Goal: Communication & Community: Answer question/provide support

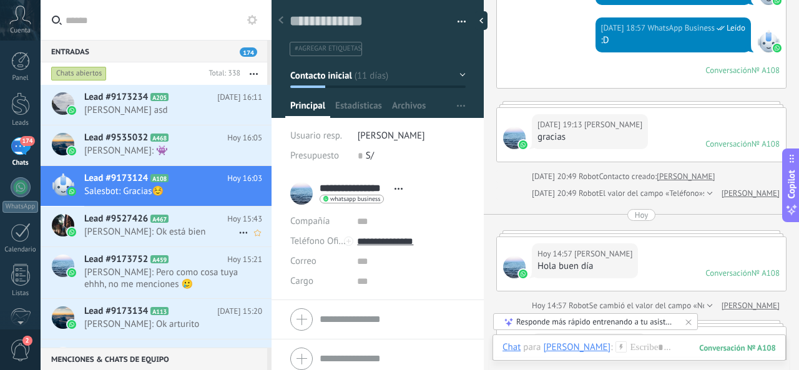
click at [209, 223] on h2 "Lead #9527426 A467" at bounding box center [155, 219] width 143 height 12
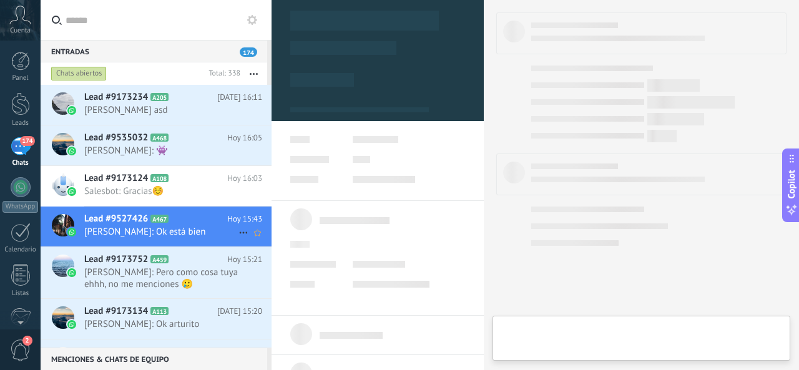
type textarea "**********"
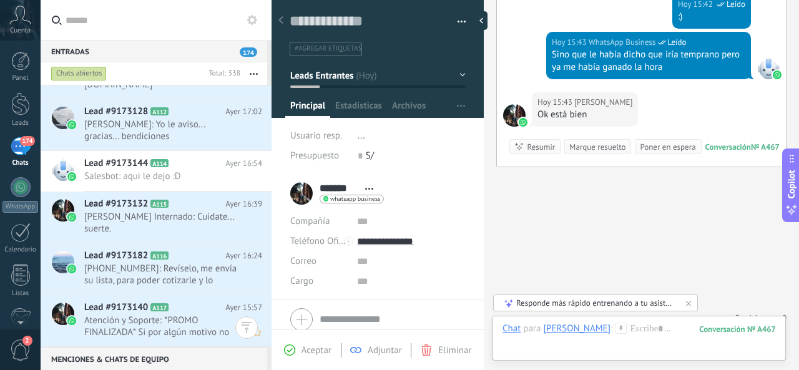
scroll to position [1186, 0]
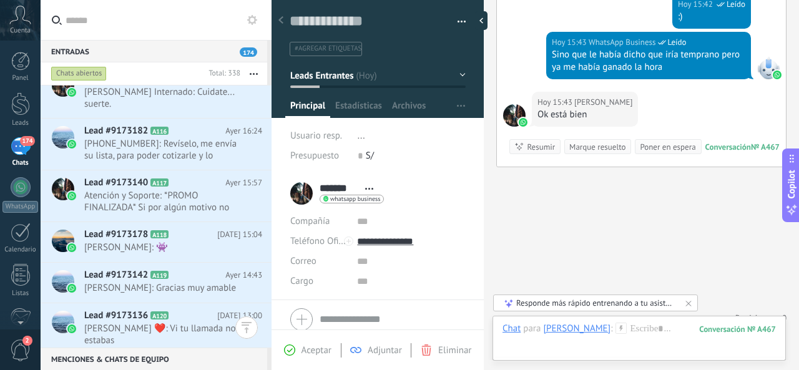
click at [179, 52] on div "Entradas 174" at bounding box center [154, 51] width 227 height 22
click at [196, 25] on input "text" at bounding box center [164, 20] width 196 height 40
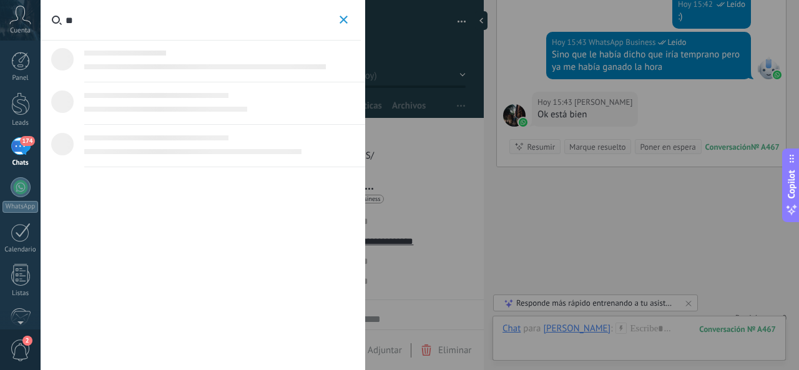
type input "*"
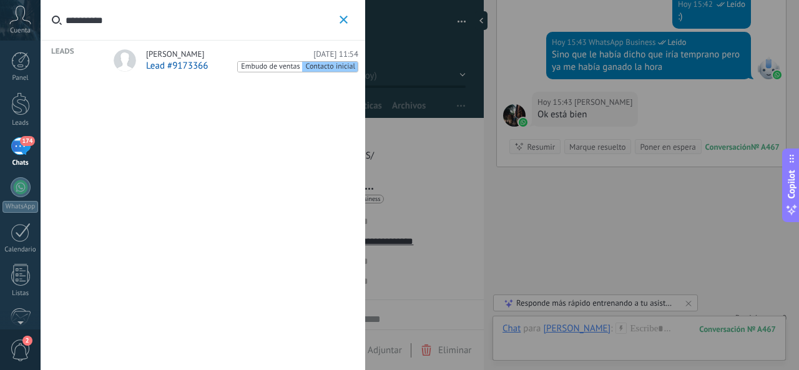
type input "**********"
click at [205, 54] on div "[PERSON_NAME] [DATE] 11:54" at bounding box center [252, 54] width 212 height 10
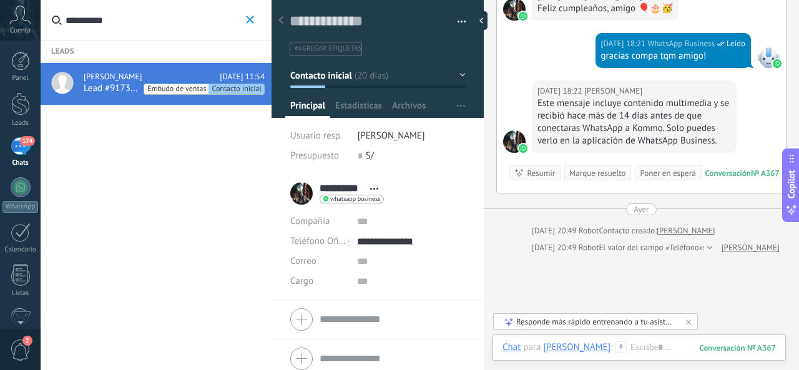
scroll to position [607, 0]
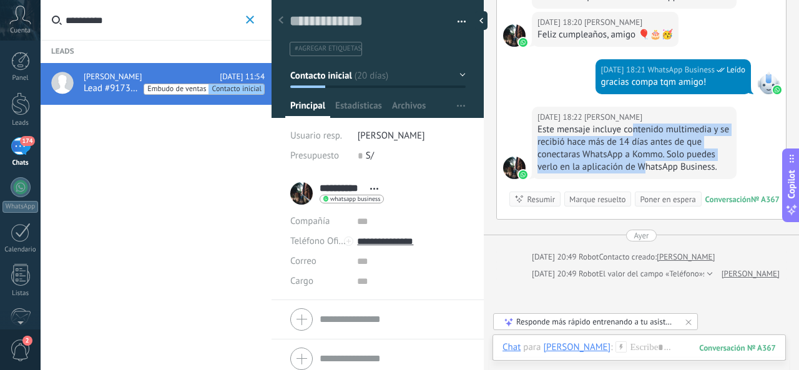
drag, startPoint x: 631, startPoint y: 127, endPoint x: 642, endPoint y: 164, distance: 38.9
click at [642, 164] on div "Este mensaje incluye contenido multimedia y se recibió hace más de 14 días ante…" at bounding box center [635, 149] width 194 height 50
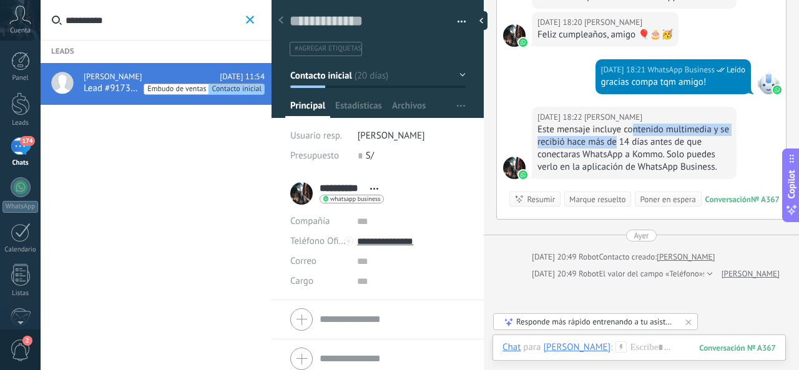
drag, startPoint x: 642, startPoint y: 164, endPoint x: 628, endPoint y: 142, distance: 26.2
click at [628, 142] on div "Este mensaje incluye contenido multimedia y se recibió hace más de 14 días ante…" at bounding box center [635, 149] width 194 height 50
click at [247, 20] on icon "button" at bounding box center [250, 20] width 8 height 8
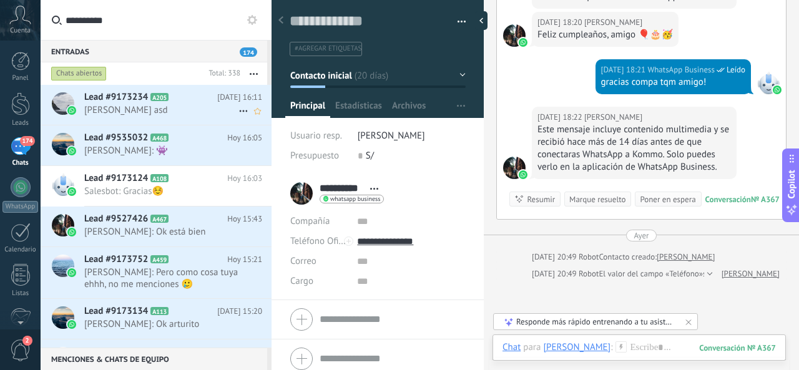
click at [171, 112] on span "[PERSON_NAME] asd" at bounding box center [161, 110] width 154 height 12
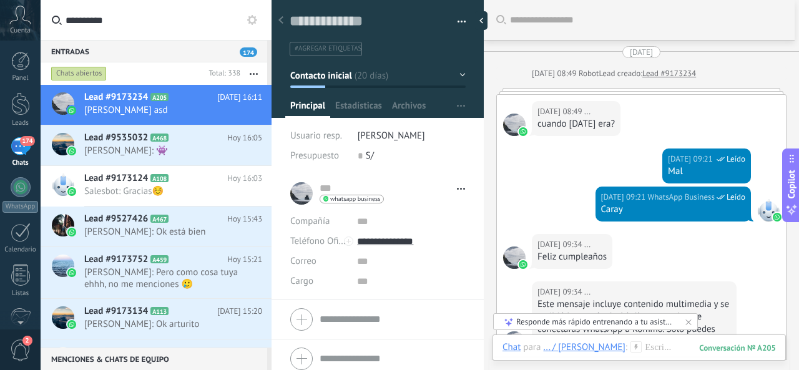
click at [102, 22] on input "**********" at bounding box center [164, 20] width 196 height 40
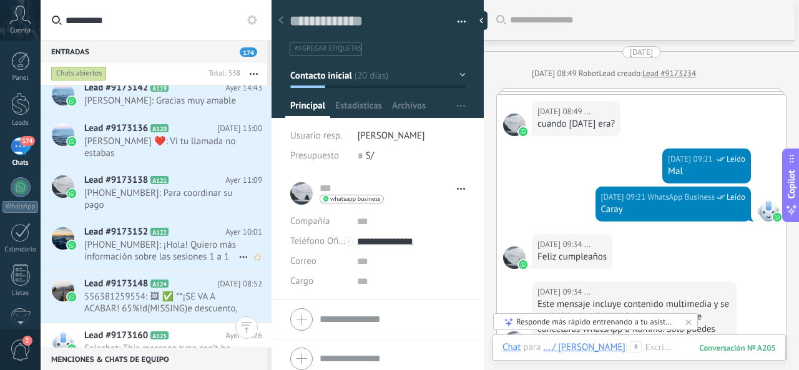
scroll to position [1374, 0]
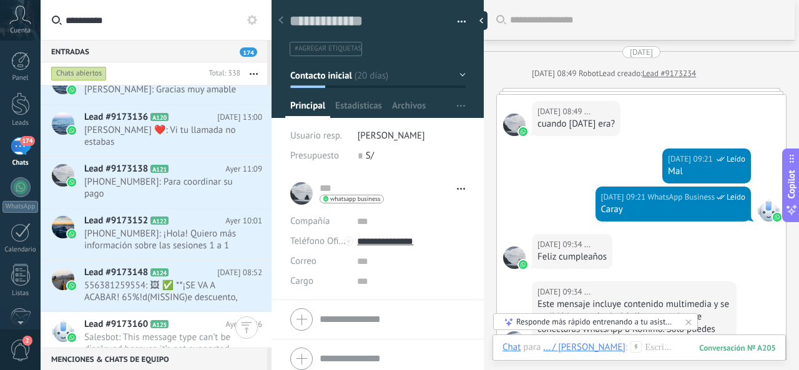
click at [117, 29] on input "**********" at bounding box center [164, 20] width 196 height 40
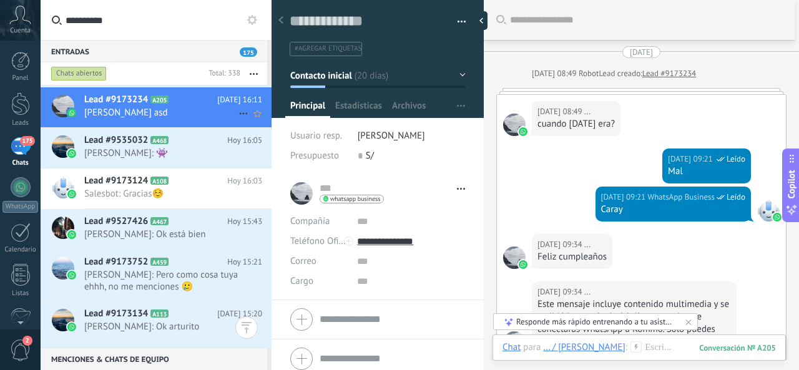
scroll to position [0, 0]
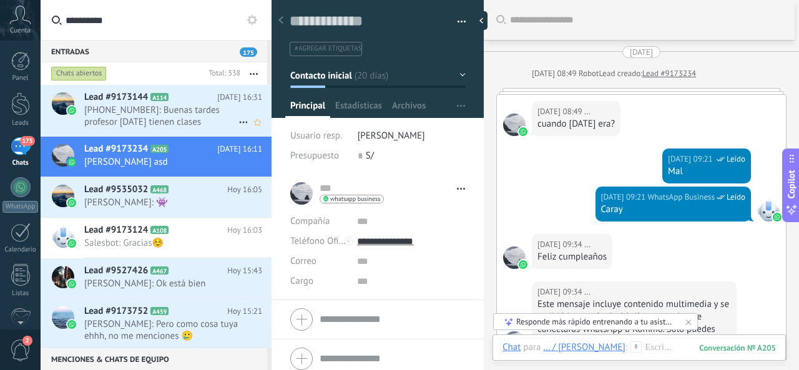
click at [180, 119] on span "[PHONE_NUMBER]: Buenas tardes profesor [DATE] tienen clases" at bounding box center [161, 116] width 154 height 24
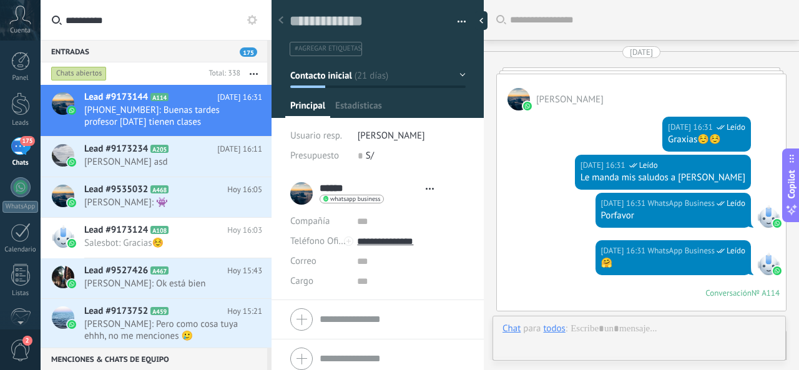
type textarea "**********"
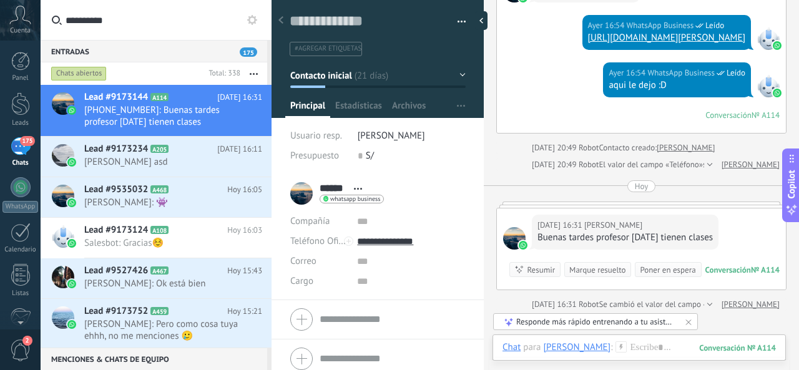
scroll to position [2016, 0]
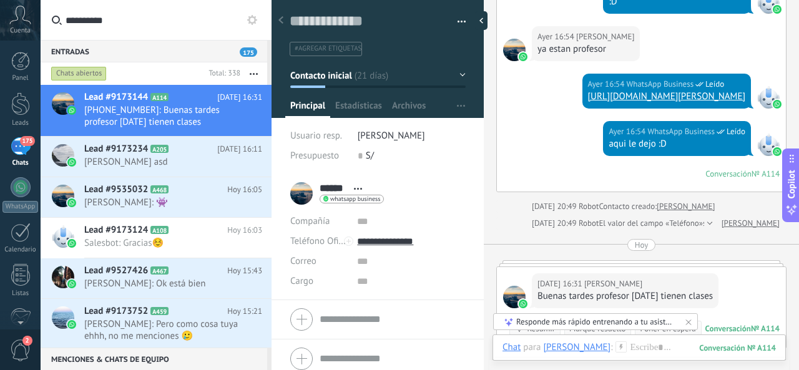
drag, startPoint x: 619, startPoint y: 109, endPoint x: 657, endPoint y: 109, distance: 37.5
drag, startPoint x: 657, startPoint y: 109, endPoint x: 668, endPoint y: 103, distance: 12.6
drag, startPoint x: 668, startPoint y: 103, endPoint x: 679, endPoint y: 101, distance: 10.9
click at [679, 101] on link "[URL][DOMAIN_NAME][PERSON_NAME]" at bounding box center [666, 97] width 157 height 12
drag, startPoint x: 582, startPoint y: 110, endPoint x: 747, endPoint y: 111, distance: 164.9
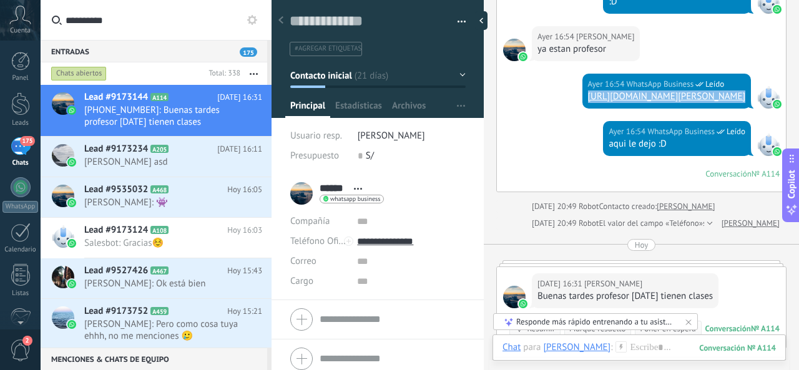
click at [747, 112] on div "[DATE] 16:54 WhatsApp Business Leído [URL][DOMAIN_NAME][PERSON_NAME]" at bounding box center [641, 97] width 289 height 47
copy div "[URL][DOMAIN_NAME][PERSON_NAME]"
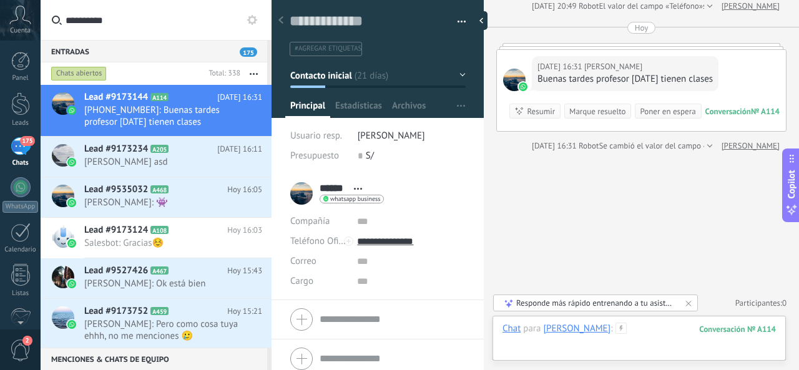
click at [623, 322] on div "Chat Correo Nota Tarea Chat para [PERSON_NAME] : 114 Enviar Cancelar Rastrear c…" at bounding box center [639, 338] width 293 height 45
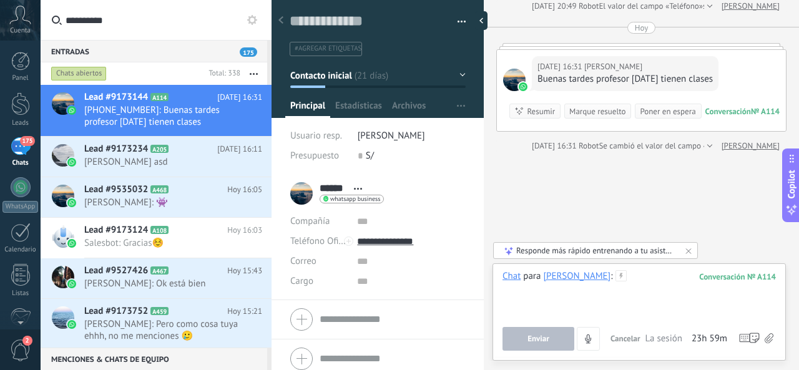
click at [634, 303] on div at bounding box center [640, 293] width 274 height 47
click at [627, 287] on div at bounding box center [640, 293] width 274 height 47
paste div
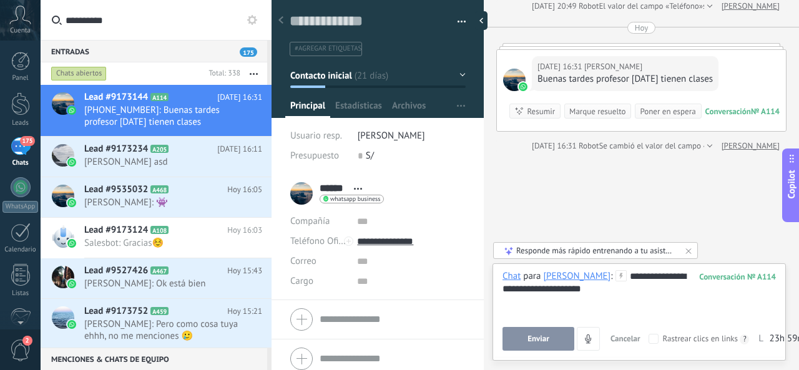
click at [532, 335] on span "Enviar" at bounding box center [539, 339] width 22 height 9
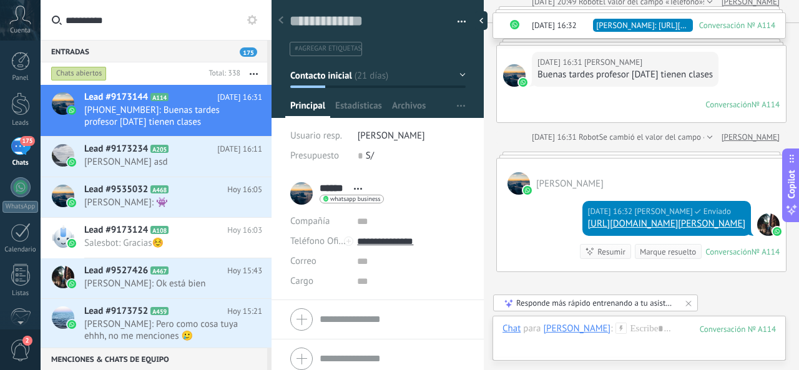
scroll to position [2362, 0]
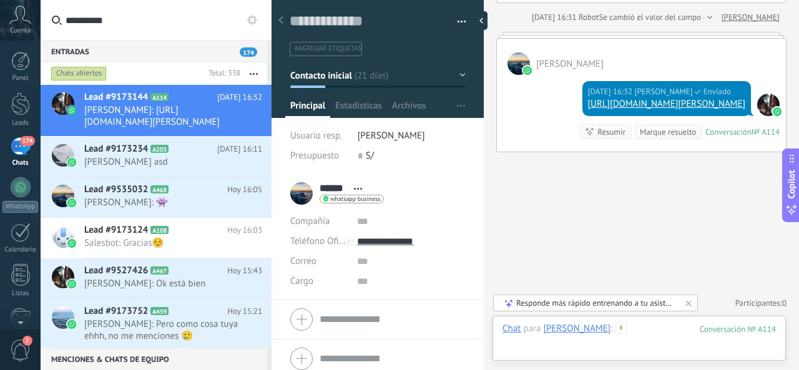
click at [597, 327] on div at bounding box center [640, 341] width 274 height 37
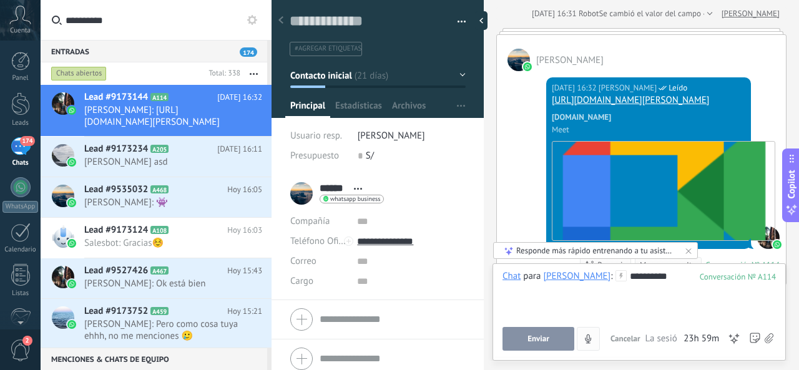
click at [561, 334] on button "Enviar" at bounding box center [539, 339] width 72 height 24
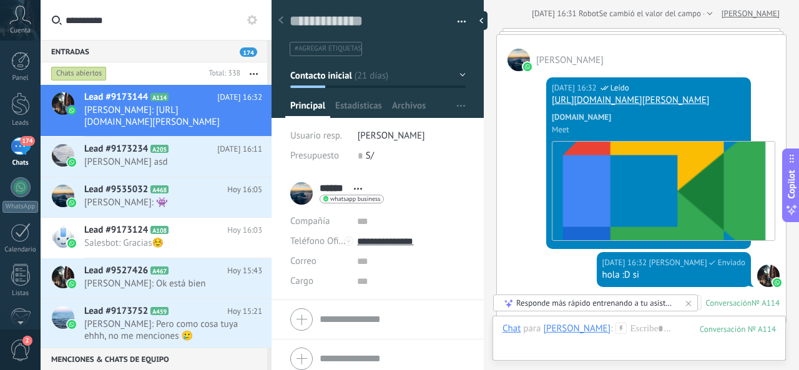
scroll to position [2537, 0]
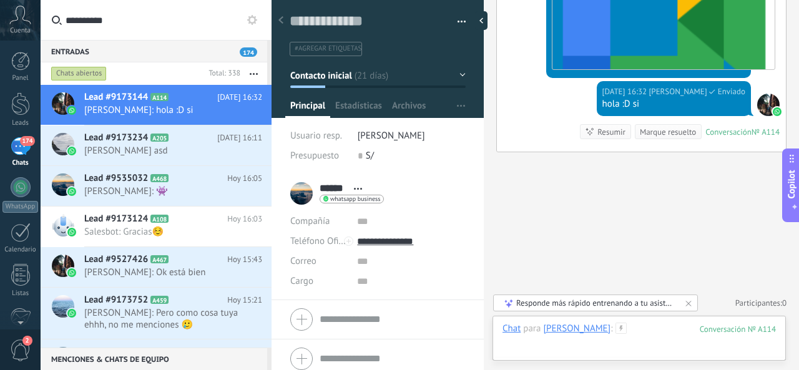
click at [639, 340] on div at bounding box center [640, 341] width 274 height 37
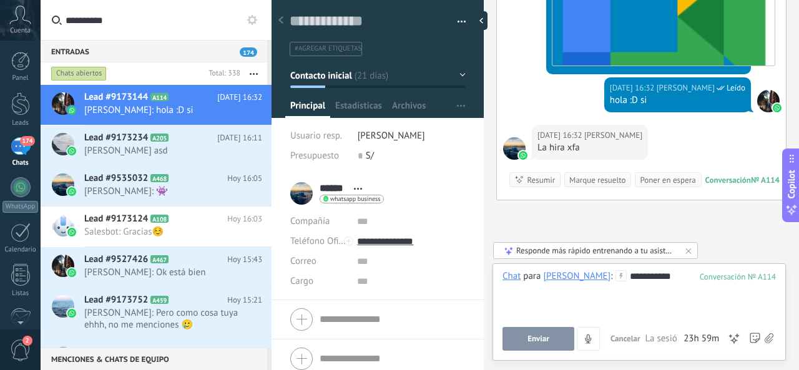
scroll to position [2588, 0]
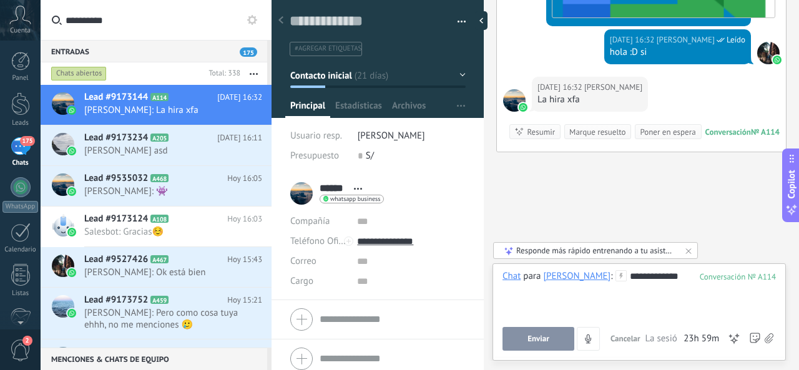
click at [561, 339] on button "Enviar" at bounding box center [539, 339] width 72 height 24
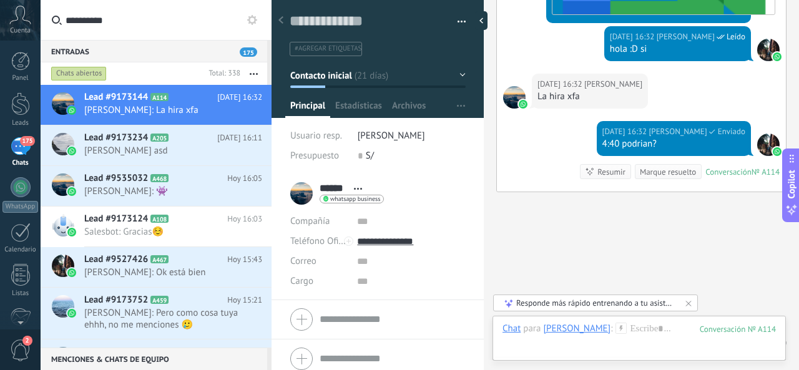
scroll to position [2631, 0]
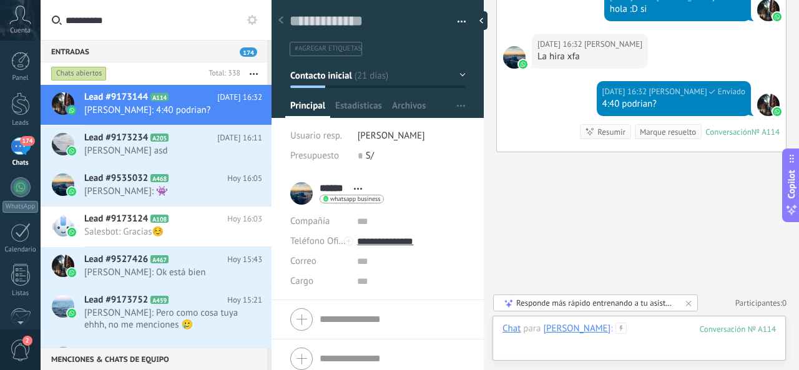
click at [611, 330] on div at bounding box center [640, 341] width 274 height 37
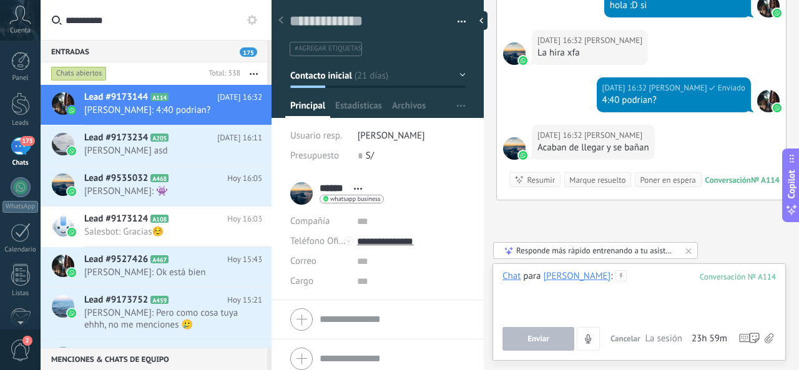
scroll to position [2683, 0]
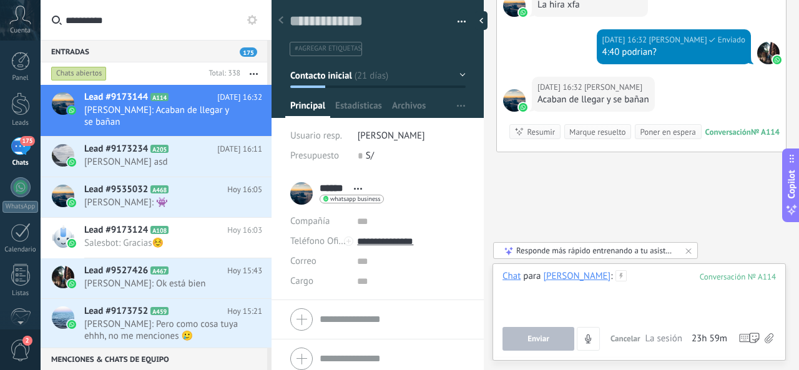
click at [620, 290] on div at bounding box center [640, 293] width 274 height 47
click at [621, 289] on div at bounding box center [640, 293] width 274 height 47
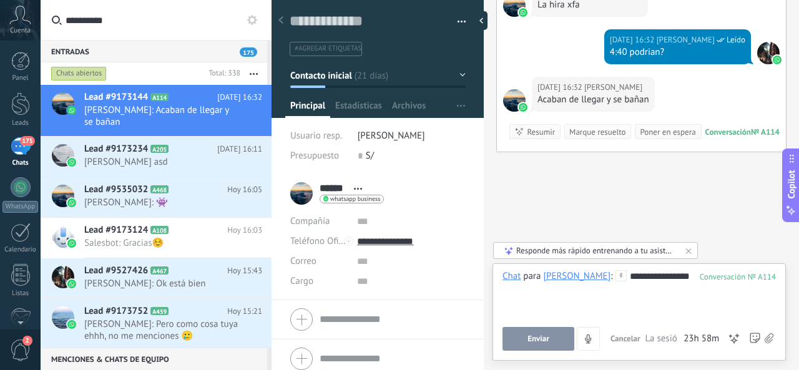
click at [556, 339] on button "Enviar" at bounding box center [539, 339] width 72 height 24
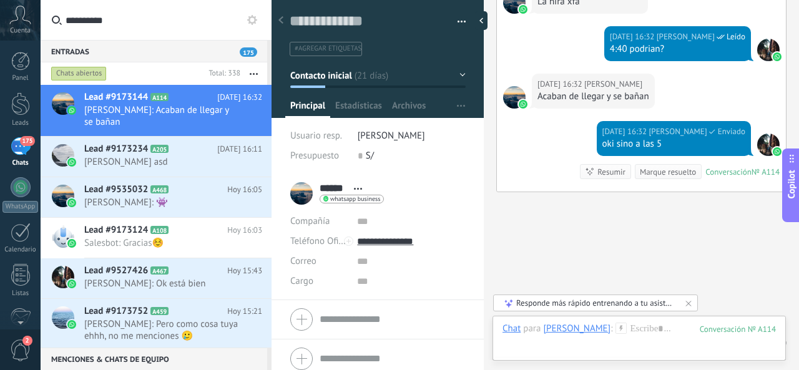
scroll to position [2726, 0]
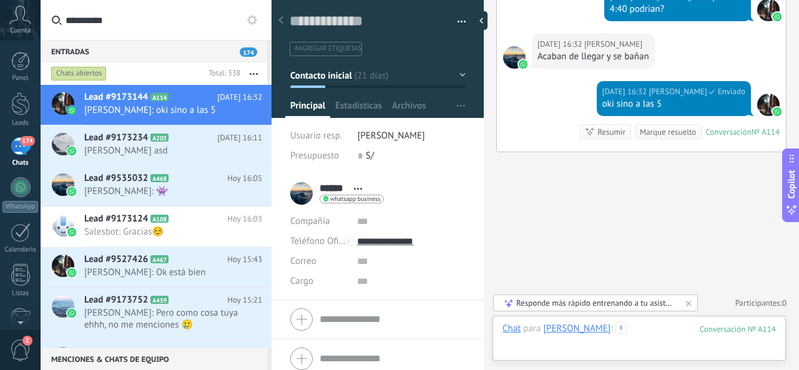
click at [622, 327] on div at bounding box center [640, 341] width 274 height 37
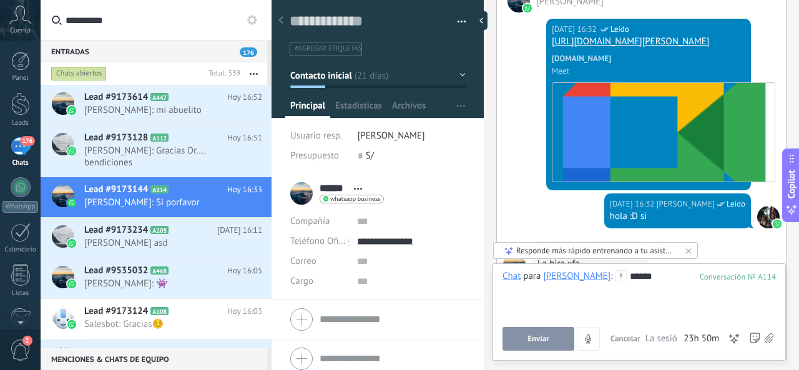
scroll to position [2403, 0]
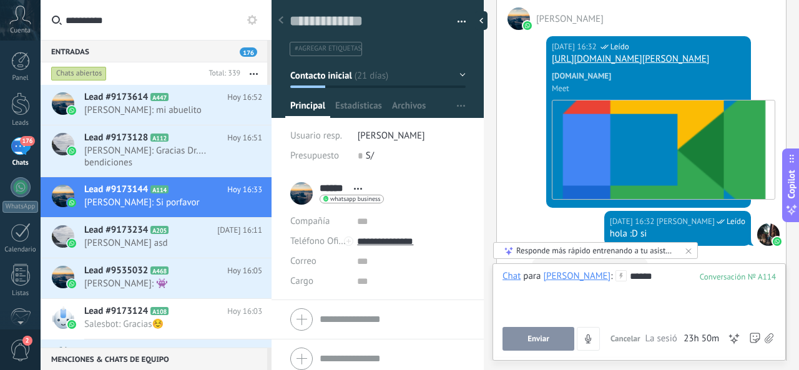
click at [647, 65] on link "[URL][DOMAIN_NAME][PERSON_NAME]" at bounding box center [630, 59] width 157 height 12
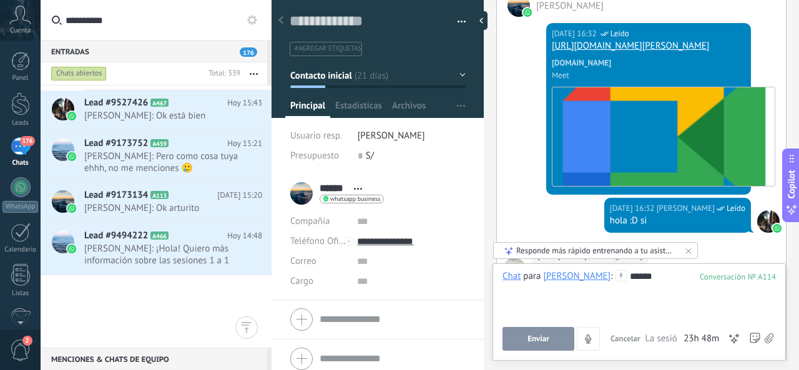
scroll to position [0, 0]
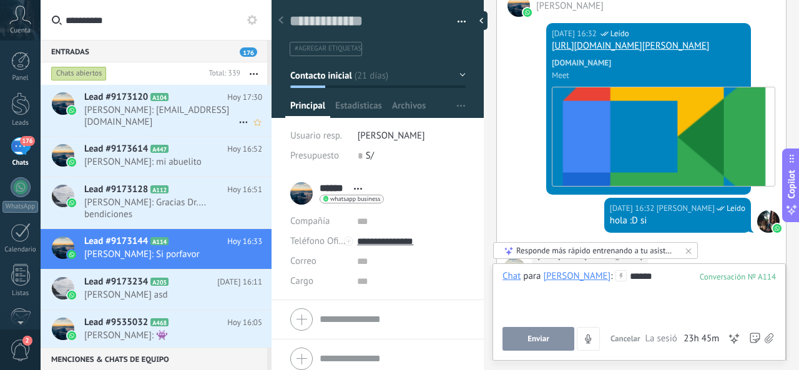
click at [214, 113] on span "[PERSON_NAME]: [EMAIL_ADDRESS][DOMAIN_NAME]" at bounding box center [161, 116] width 154 height 24
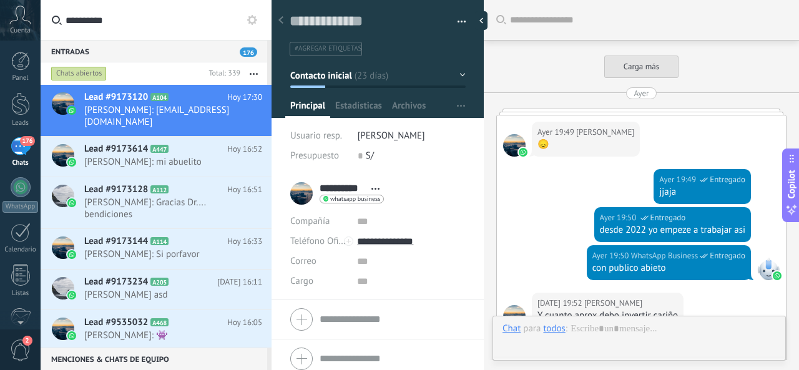
scroll to position [913, 0]
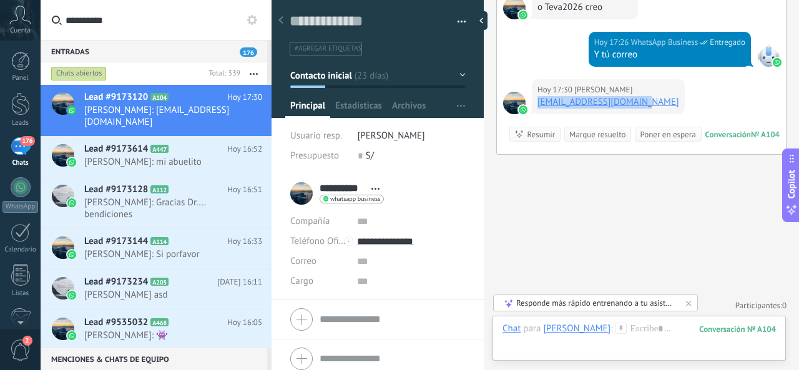
drag, startPoint x: 618, startPoint y: 100, endPoint x: 538, endPoint y: 106, distance: 80.2
click at [538, 106] on div "[DATE] 17:30 [PERSON_NAME] [EMAIL_ADDRESS][DOMAIN_NAME] Conversación № A104 Con…" at bounding box center [641, 116] width 289 height 75
copy link "[EMAIL_ADDRESS][DOMAIN_NAME]"
click at [167, 297] on span "[PERSON_NAME] asd" at bounding box center [161, 295] width 154 height 12
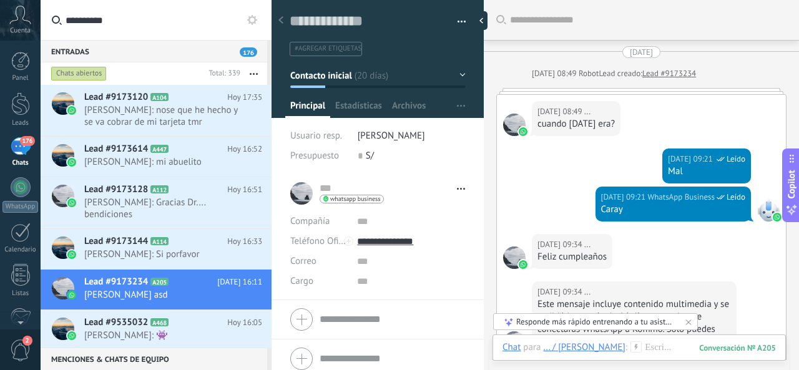
scroll to position [19, 0]
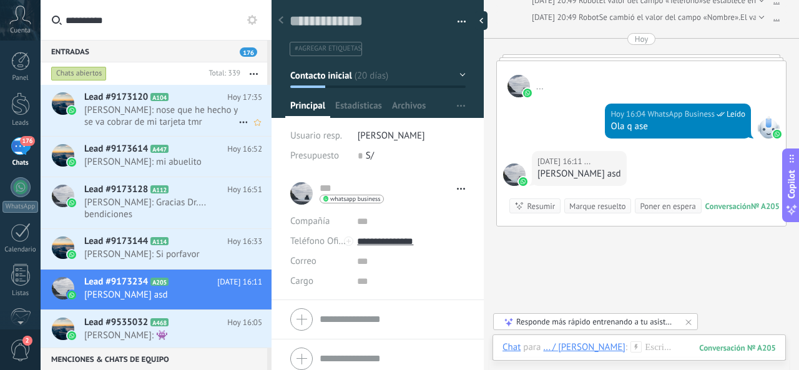
click at [194, 129] on div "Lead #9173120 A104 [DATE] 17:35 [PERSON_NAME]: nose que he hecho y se va cobrar…" at bounding box center [177, 110] width 187 height 51
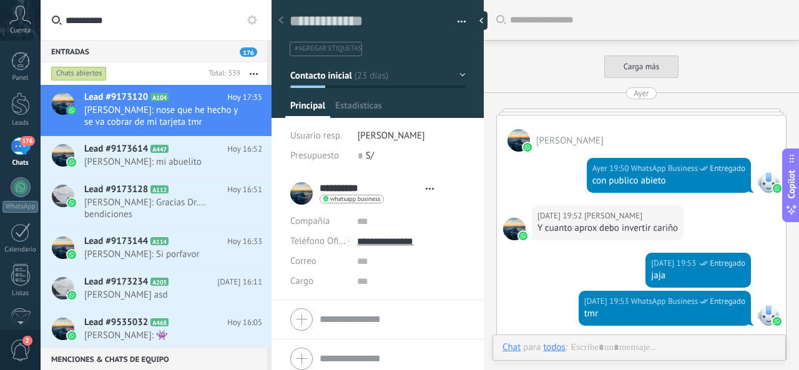
type textarea "**********"
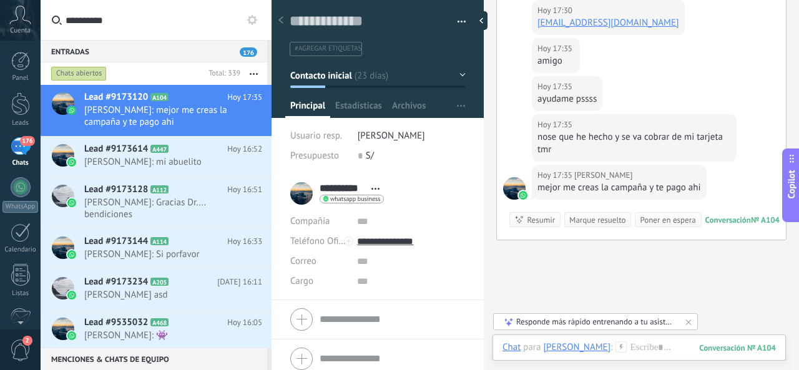
scroll to position [742, 0]
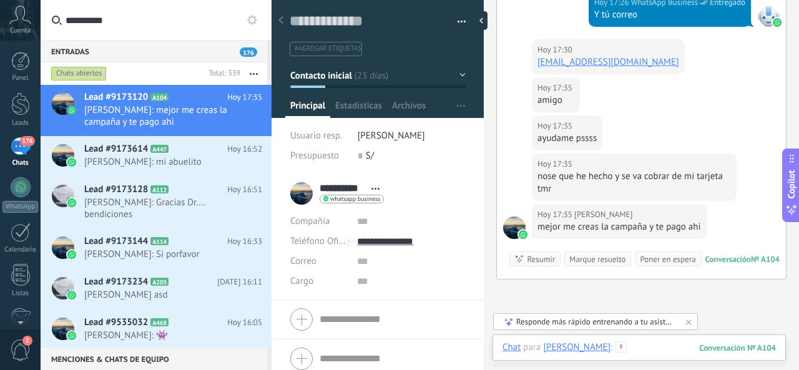
click at [656, 345] on div at bounding box center [640, 360] width 274 height 37
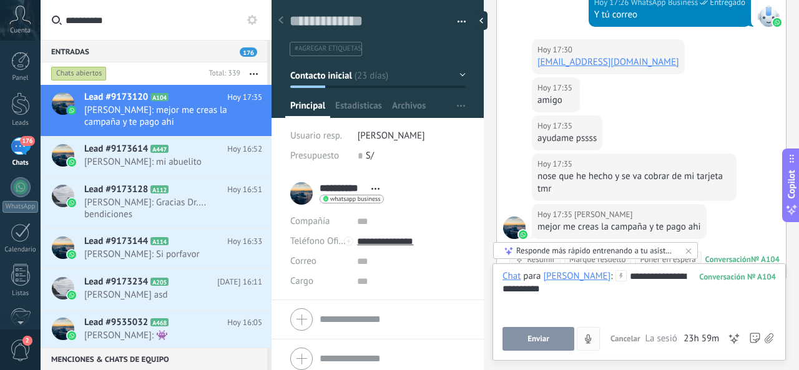
click at [547, 339] on span "Enviar" at bounding box center [539, 339] width 22 height 9
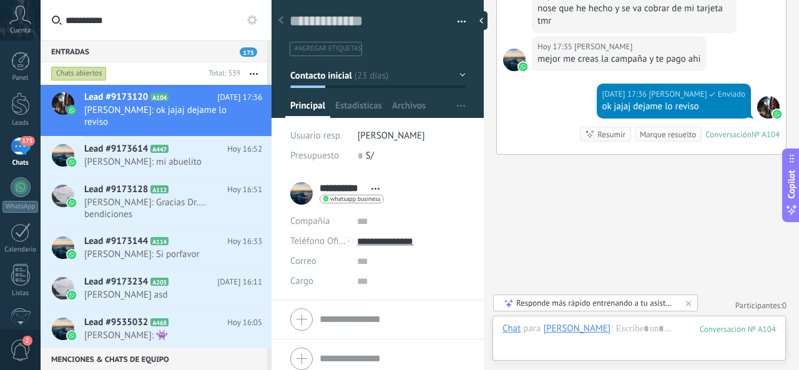
scroll to position [847, 0]
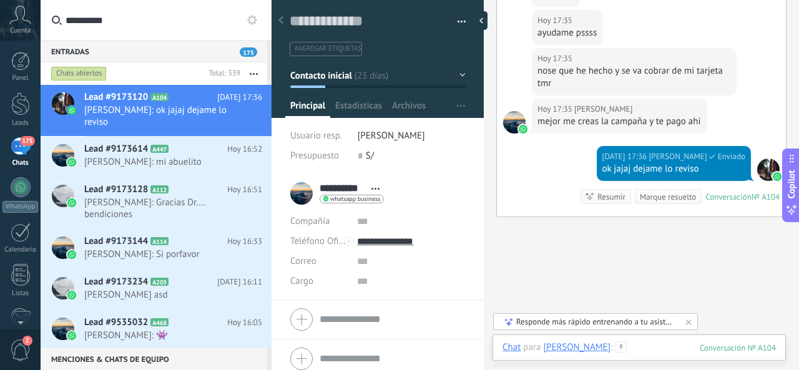
click at [632, 353] on div at bounding box center [640, 360] width 274 height 37
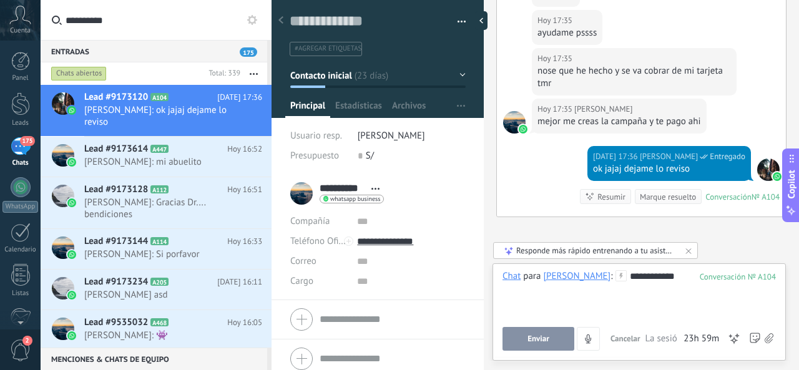
click at [517, 337] on button "Enviar" at bounding box center [539, 339] width 72 height 24
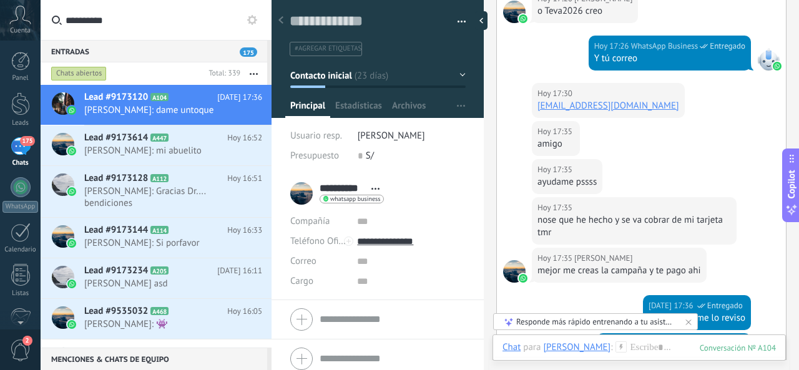
scroll to position [636, 0]
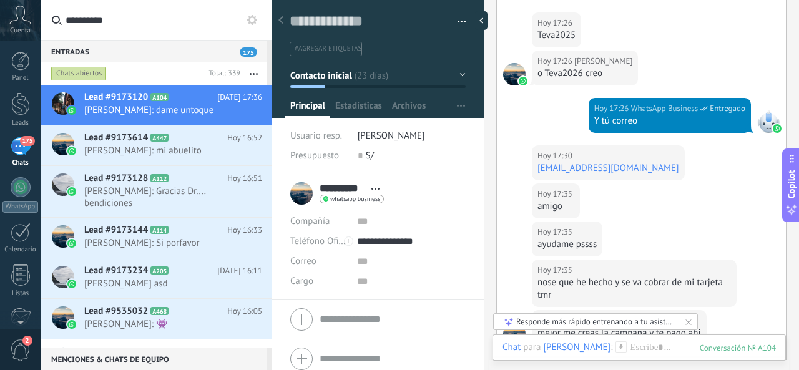
click at [699, 162] on div "[DATE] 17:30 [PERSON_NAME] [EMAIL_ADDRESS][DOMAIN_NAME]" at bounding box center [641, 164] width 289 height 38
drag, startPoint x: 662, startPoint y: 169, endPoint x: 537, endPoint y: 167, distance: 124.9
click at [537, 167] on div "[DATE] 17:30 [PERSON_NAME] [EMAIL_ADDRESS][DOMAIN_NAME]" at bounding box center [641, 164] width 289 height 38
copy link "[EMAIL_ADDRESS][DOMAIN_NAME]"
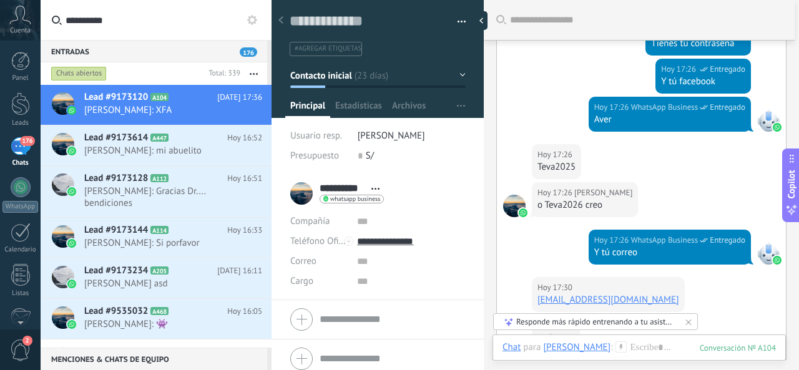
scroll to position [503, 0]
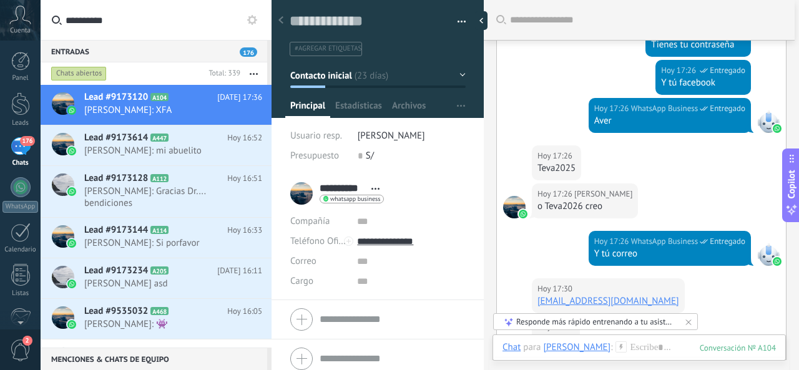
click at [560, 169] on div "Teva2025" at bounding box center [557, 168] width 38 height 12
copy div "Teva2025"
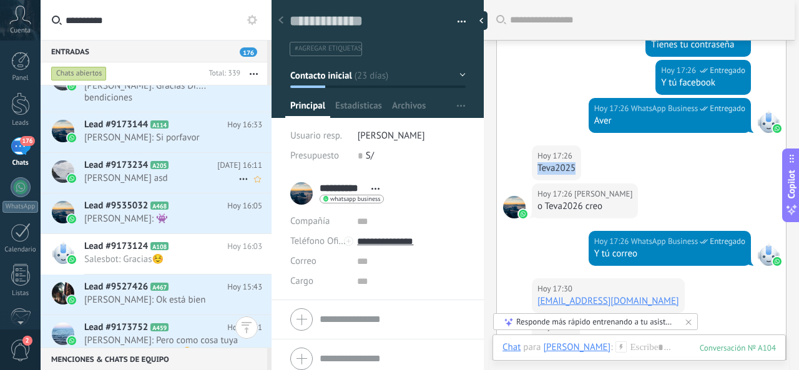
scroll to position [0, 0]
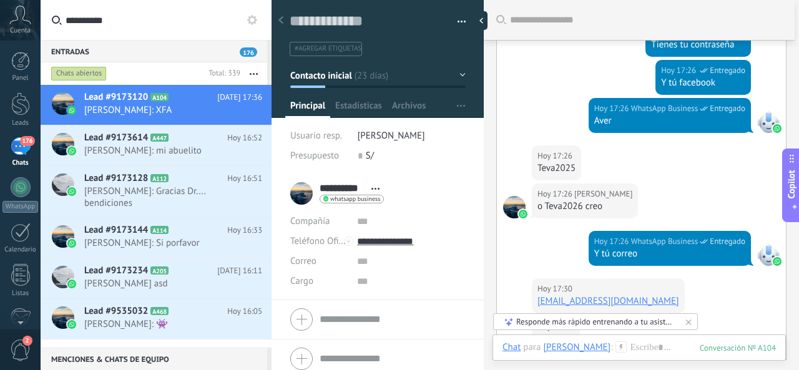
click at [573, 204] on div "o Teva2026 creo" at bounding box center [585, 206] width 95 height 12
click at [572, 204] on div "o Teva2026 creo" at bounding box center [585, 206] width 95 height 12
copy div "Teva2026"
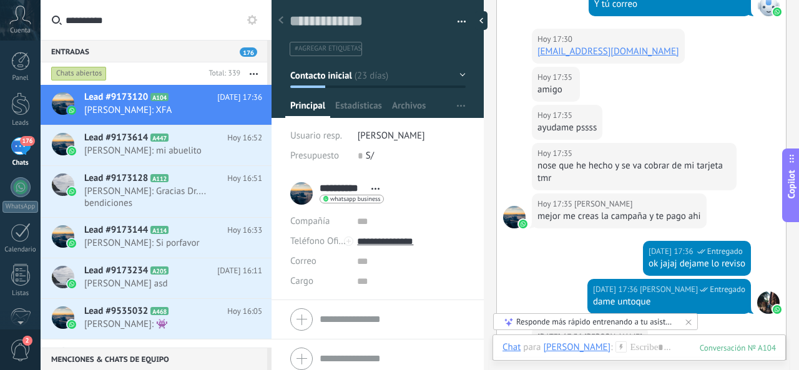
scroll to position [1000, 0]
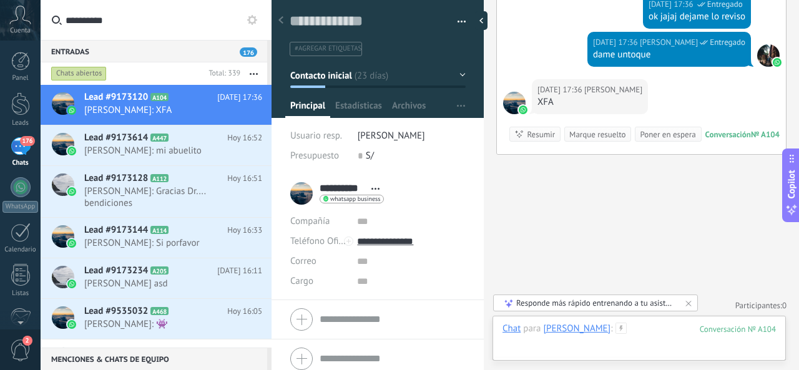
click at [626, 334] on div at bounding box center [640, 341] width 274 height 37
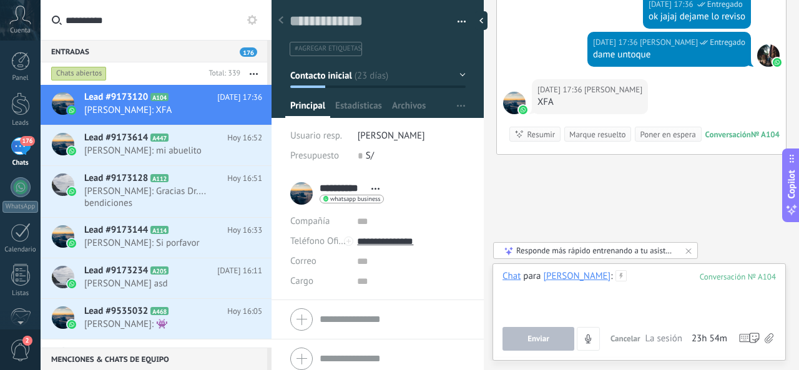
click at [653, 282] on div at bounding box center [640, 293] width 274 height 47
click at [556, 332] on button "Enviar" at bounding box center [539, 339] width 72 height 24
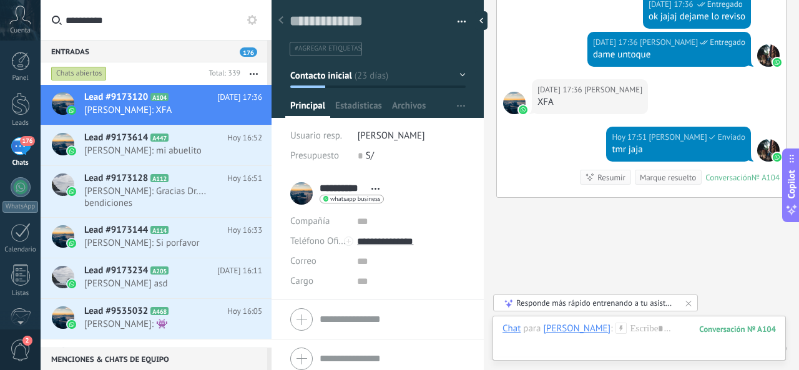
scroll to position [1043, 0]
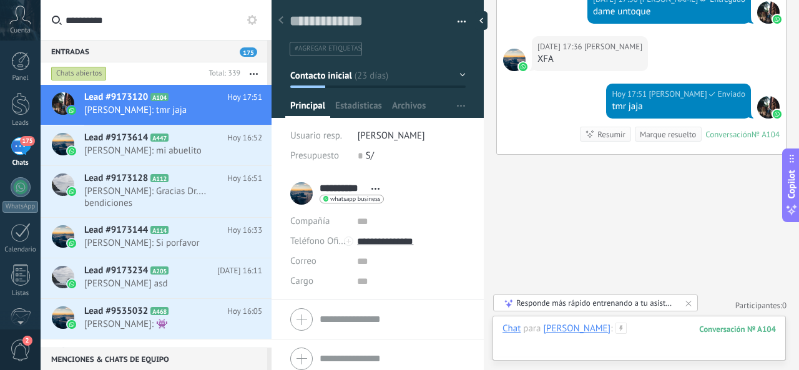
click at [627, 325] on div at bounding box center [640, 341] width 274 height 37
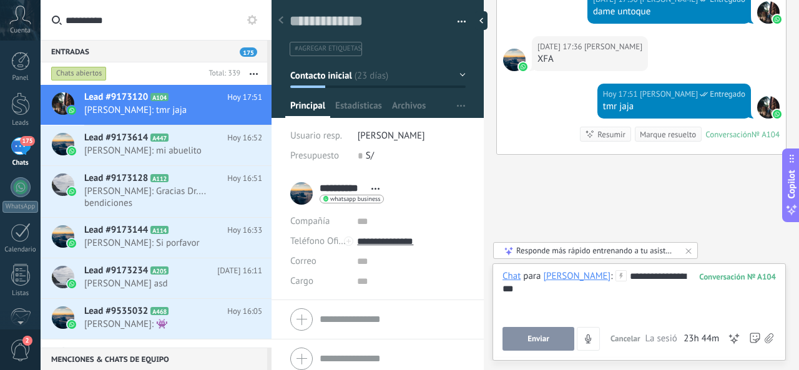
click at [543, 345] on button "Enviar" at bounding box center [539, 339] width 72 height 24
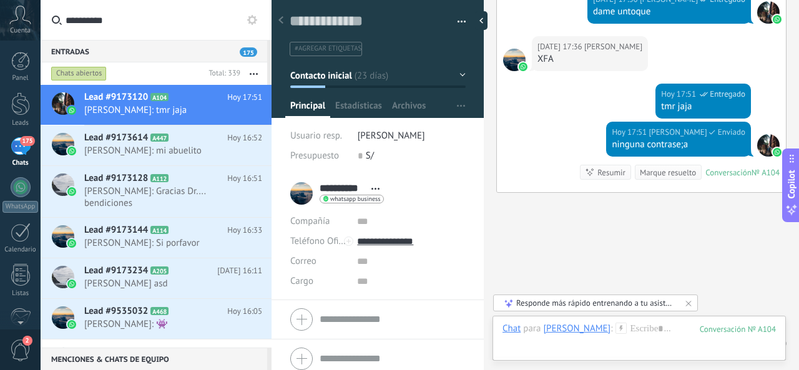
scroll to position [1081, 0]
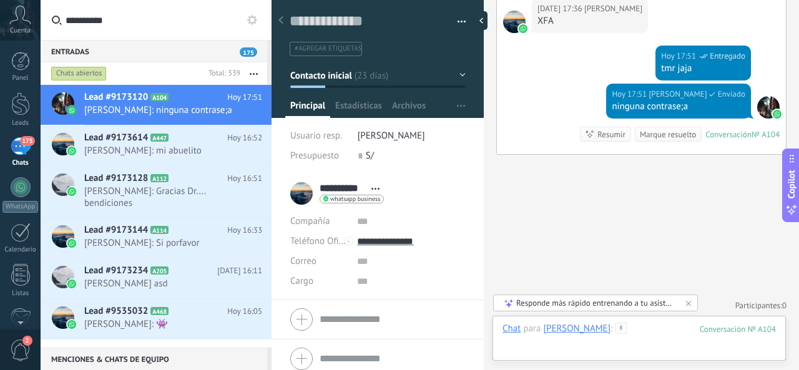
click at [642, 332] on div at bounding box center [640, 341] width 274 height 37
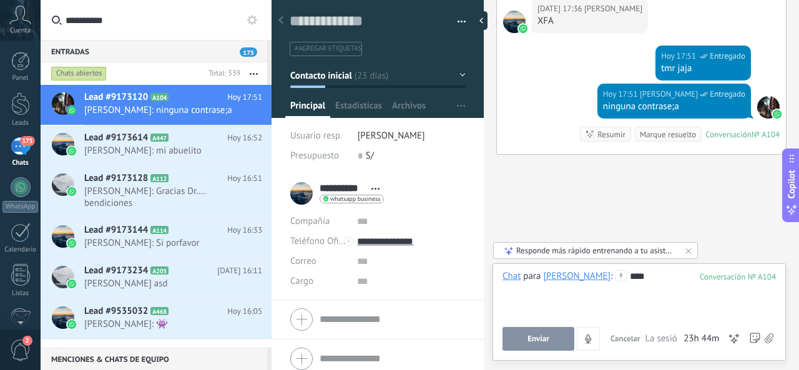
click at [530, 336] on span "Enviar" at bounding box center [539, 339] width 22 height 9
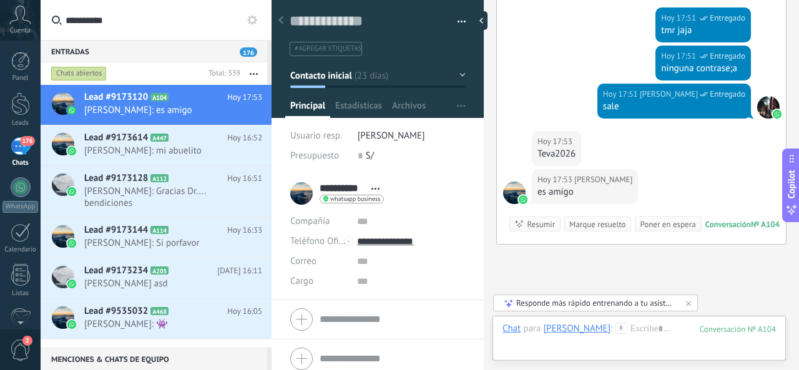
scroll to position [1209, 0]
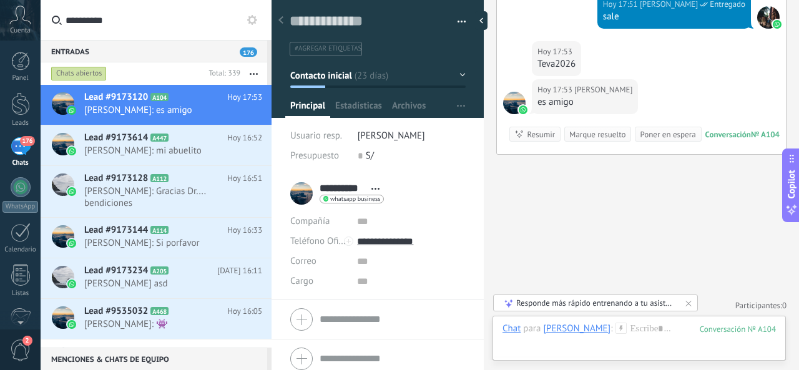
click at [551, 64] on div "Teva2026" at bounding box center [557, 64] width 38 height 12
copy div "Teva2026"
